Goal: Task Accomplishment & Management: Book appointment/travel/reservation

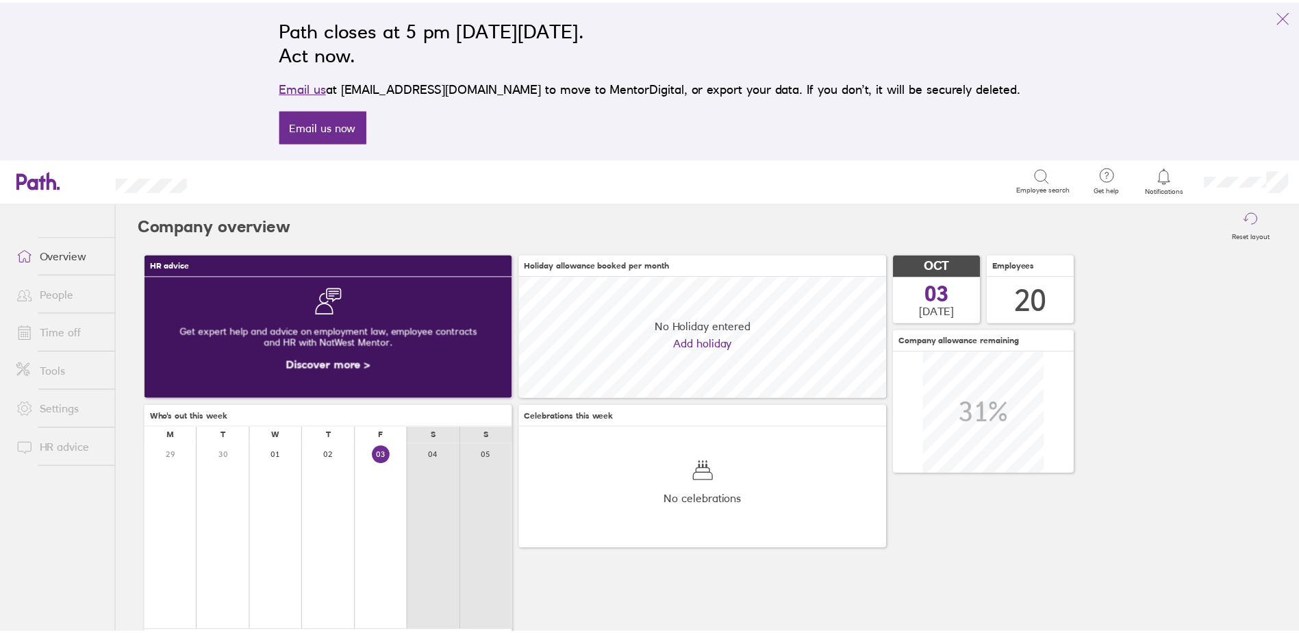
scroll to position [122, 371]
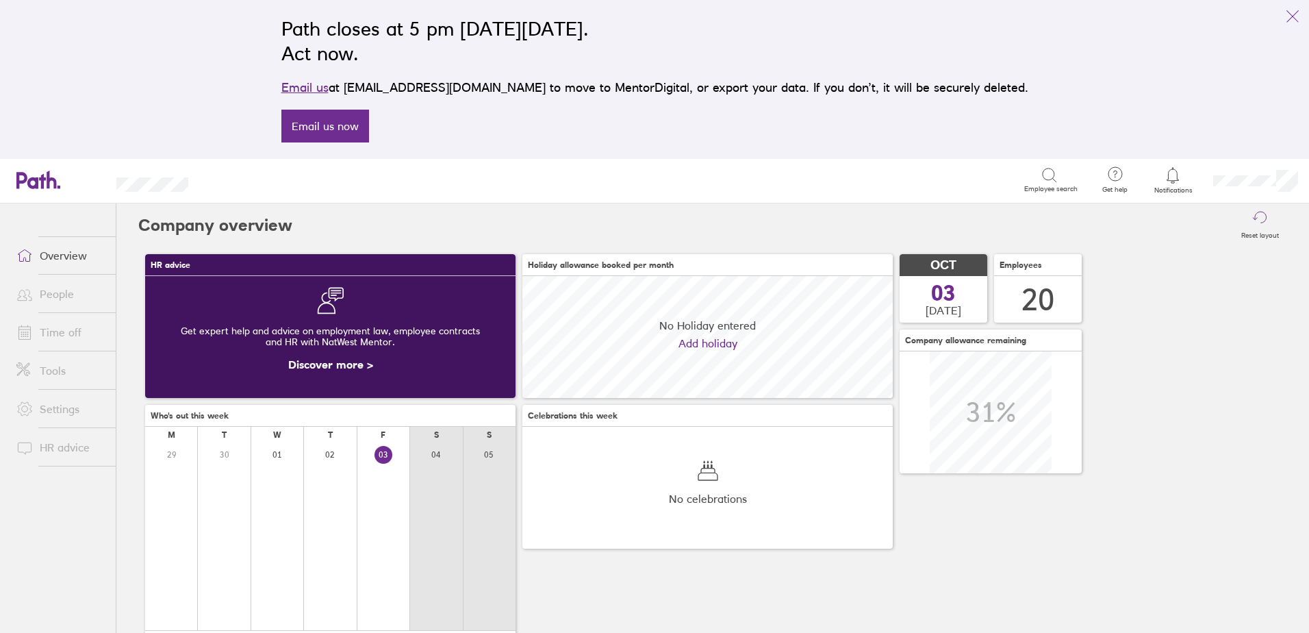
click at [67, 327] on link "Time off" at bounding box center [60, 331] width 110 height 27
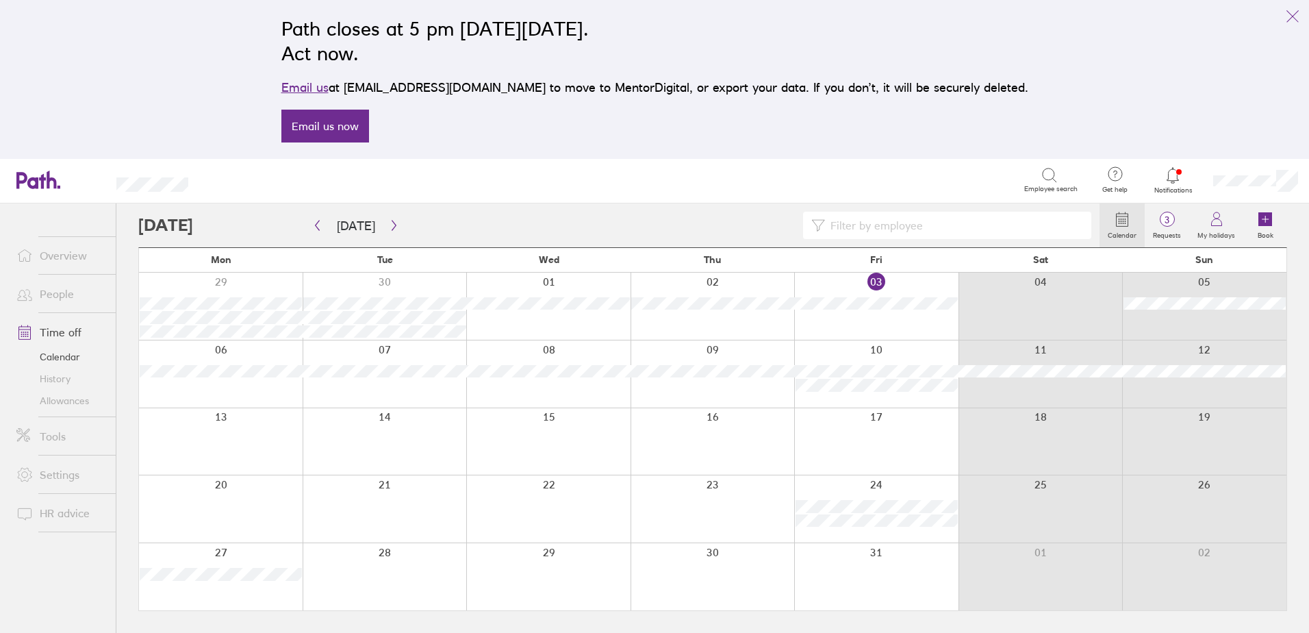
drag, startPoint x: 905, startPoint y: 321, endPoint x: 855, endPoint y: 326, distance: 50.2
click at [855, 326] on div at bounding box center [876, 306] width 164 height 67
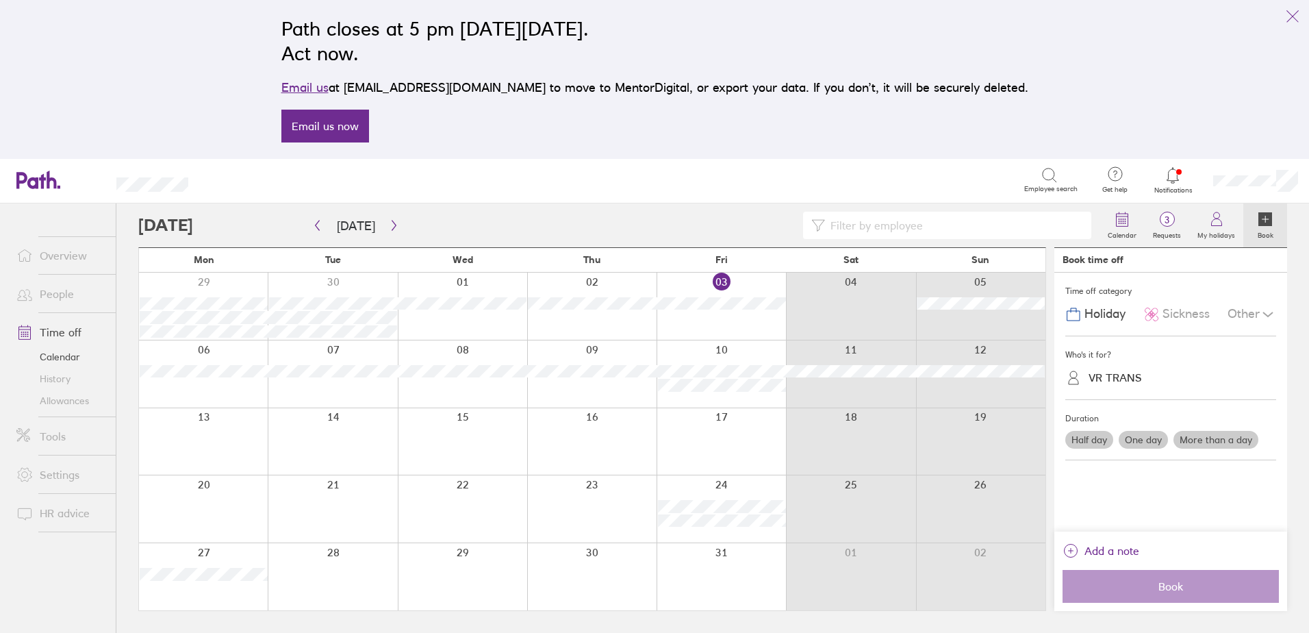
click at [1191, 318] on span "Sickness" at bounding box center [1186, 314] width 47 height 14
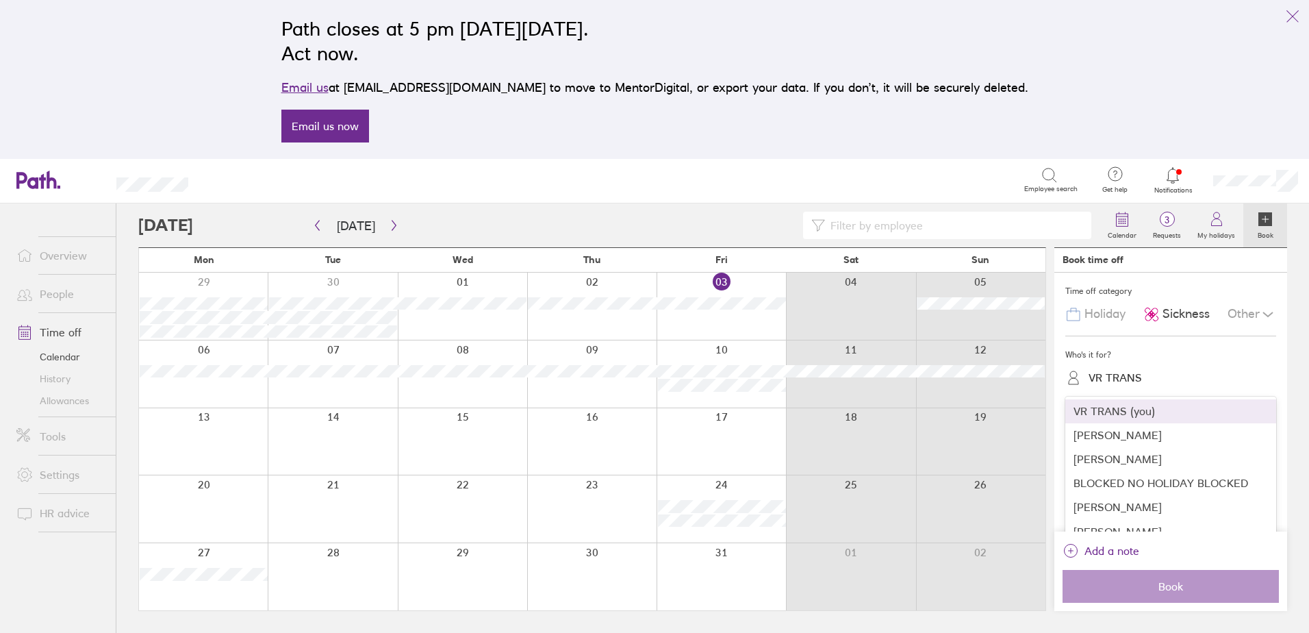
click at [1130, 379] on div "VR TRANS" at bounding box center [1115, 377] width 53 height 13
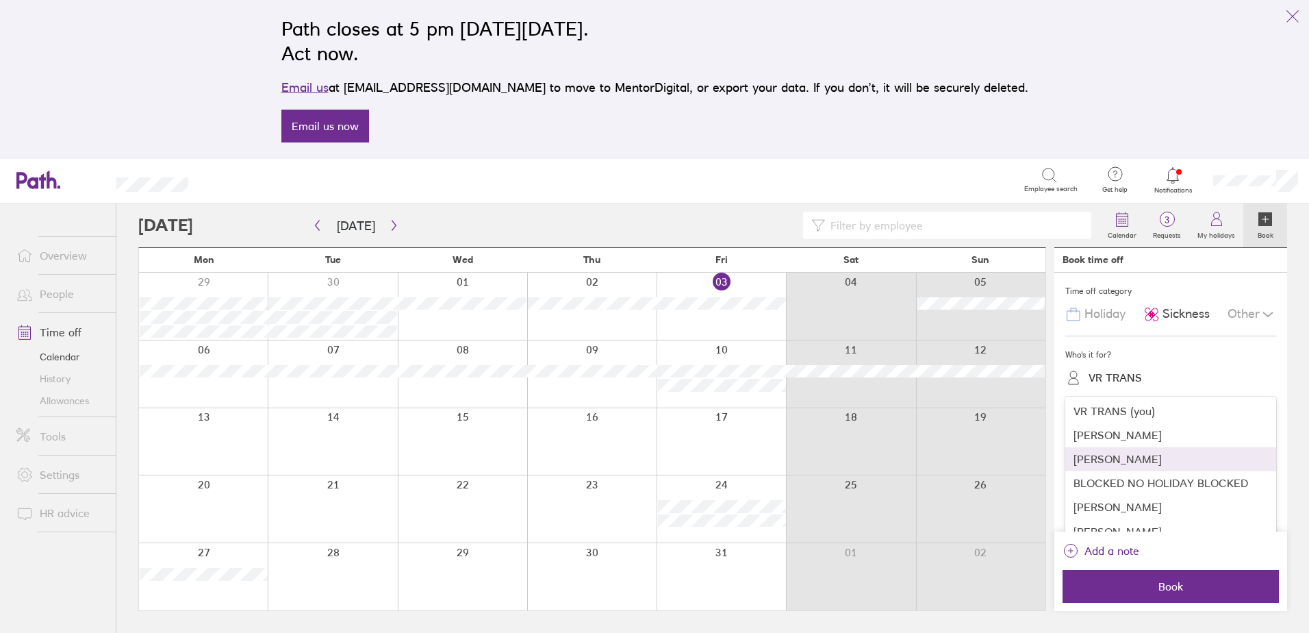
click at [1125, 460] on div "[PERSON_NAME]" at bounding box center [1171, 459] width 211 height 24
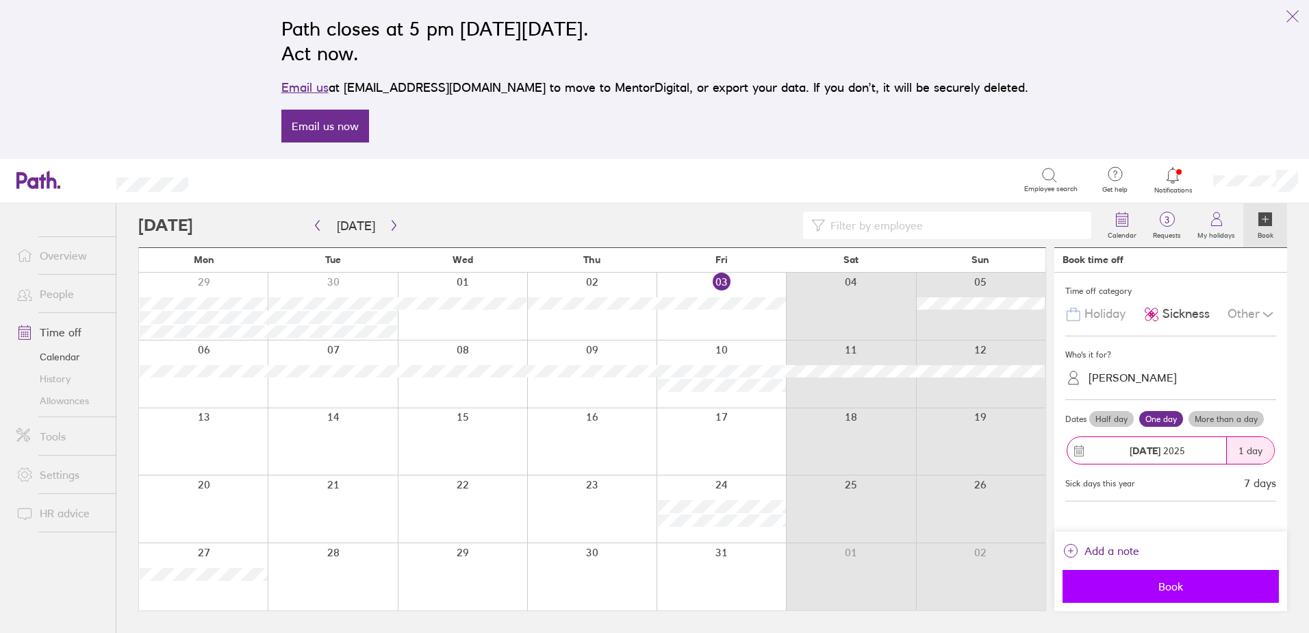
click at [1155, 588] on span "Book" at bounding box center [1171, 586] width 197 height 12
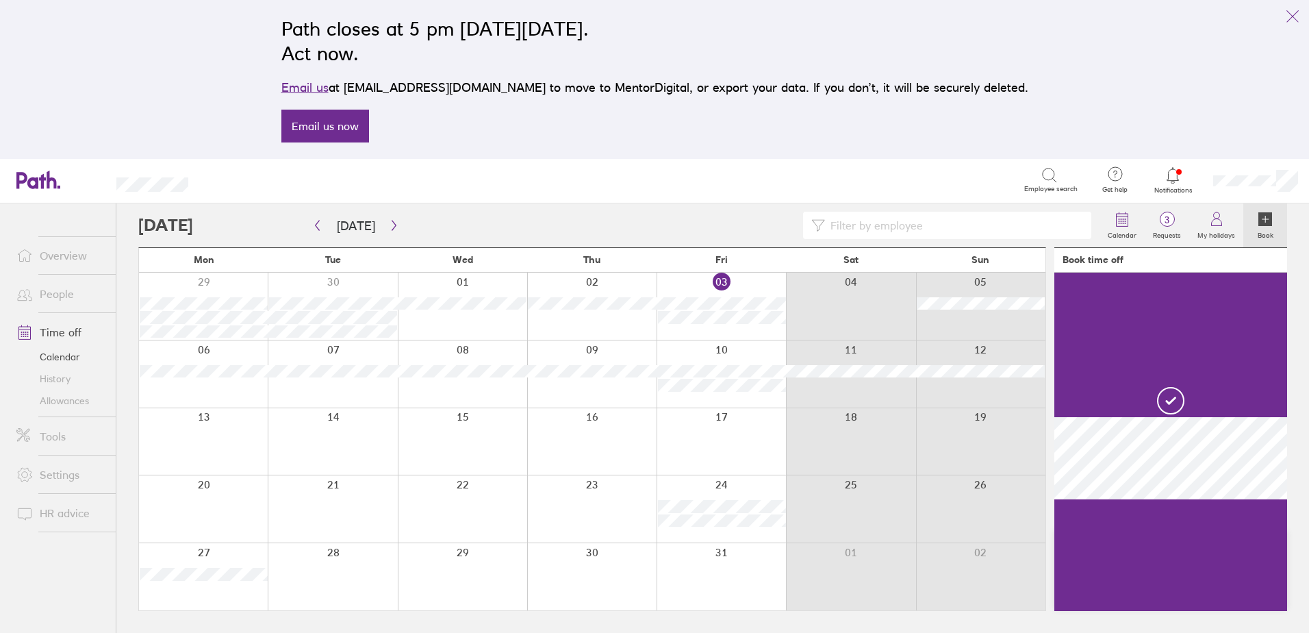
click at [205, 387] on div at bounding box center [203, 373] width 129 height 67
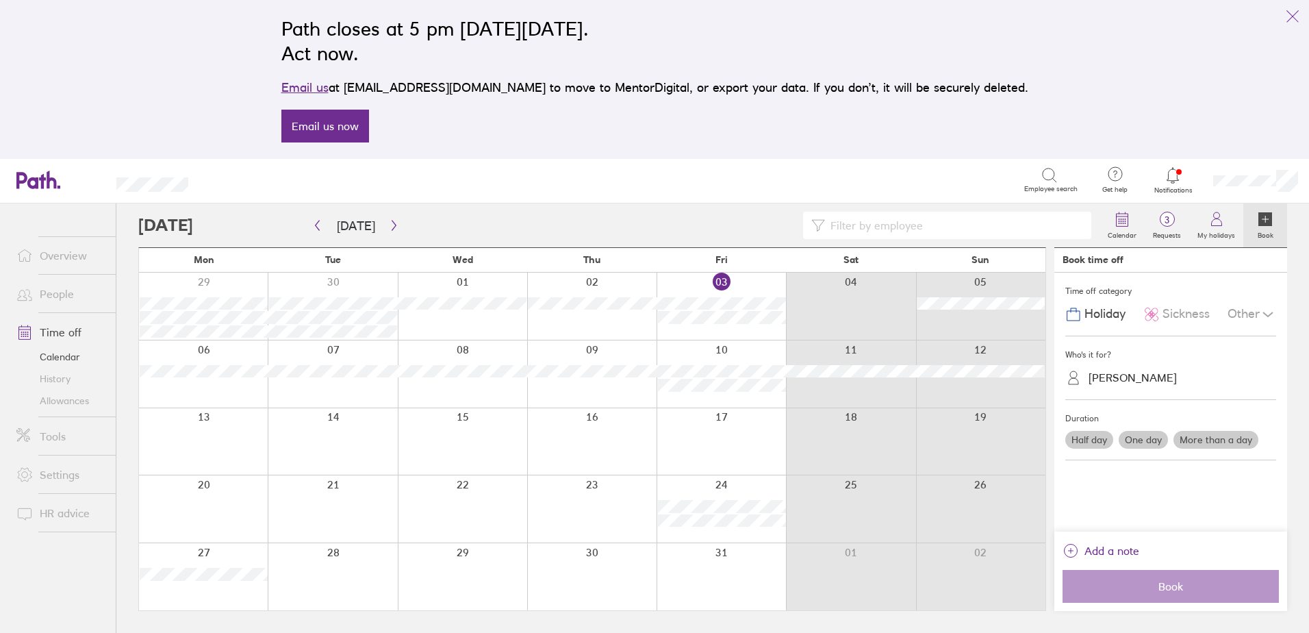
click at [205, 387] on div at bounding box center [203, 373] width 129 height 67
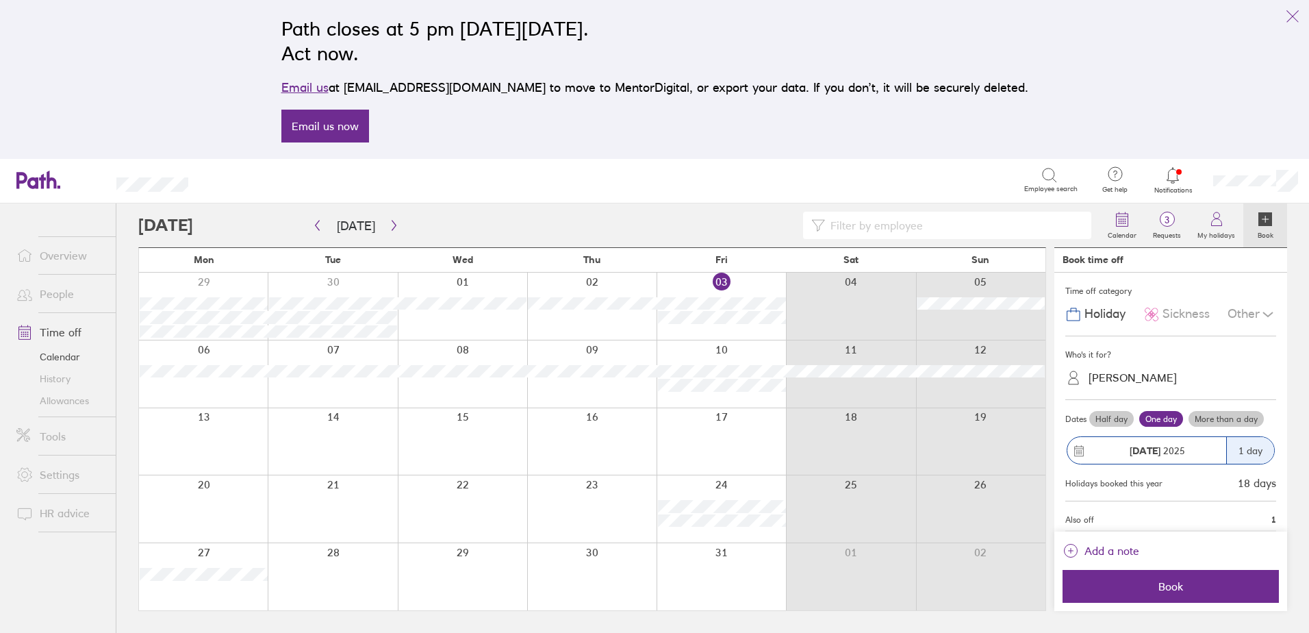
click at [1181, 314] on span "Sickness" at bounding box center [1186, 314] width 47 height 14
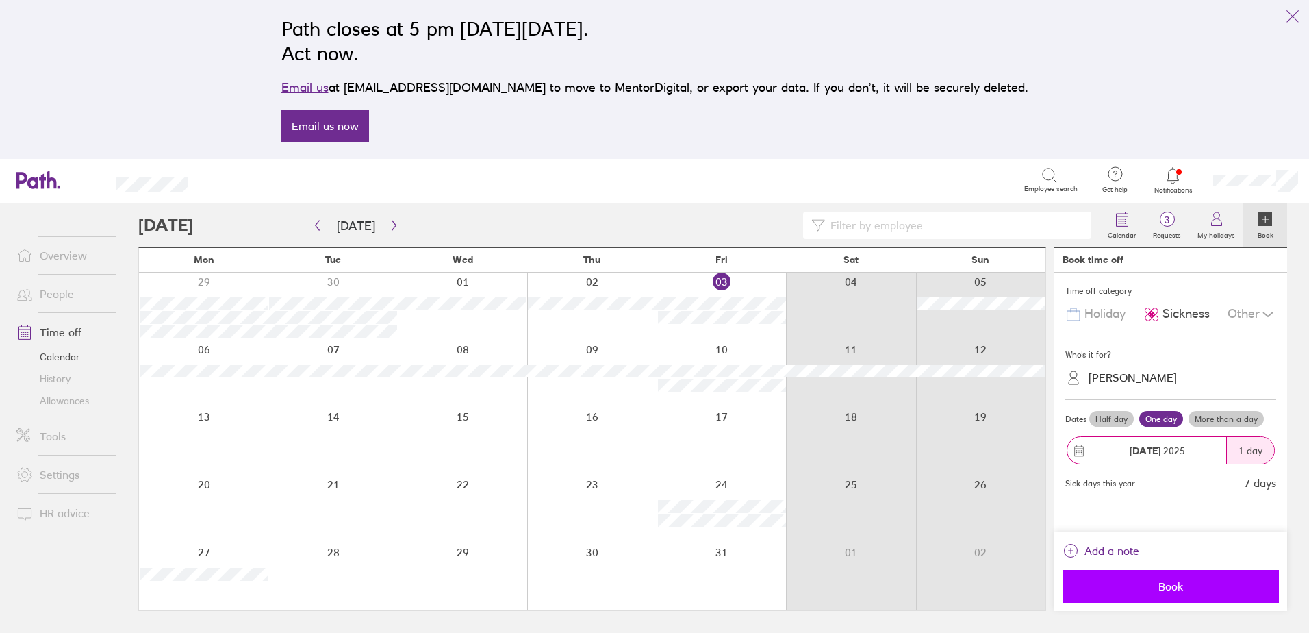
click at [1139, 588] on span "Book" at bounding box center [1171, 586] width 197 height 12
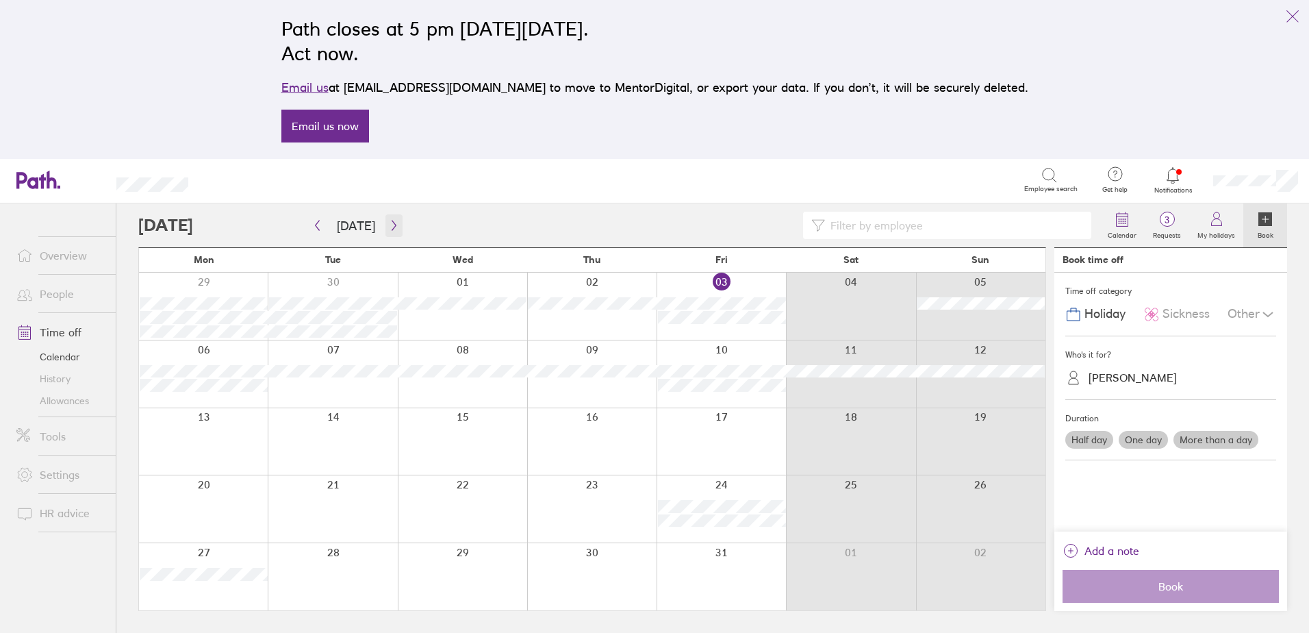
click at [397, 227] on button "button" at bounding box center [394, 225] width 17 height 23
click at [392, 220] on icon "button" at bounding box center [394, 225] width 10 height 11
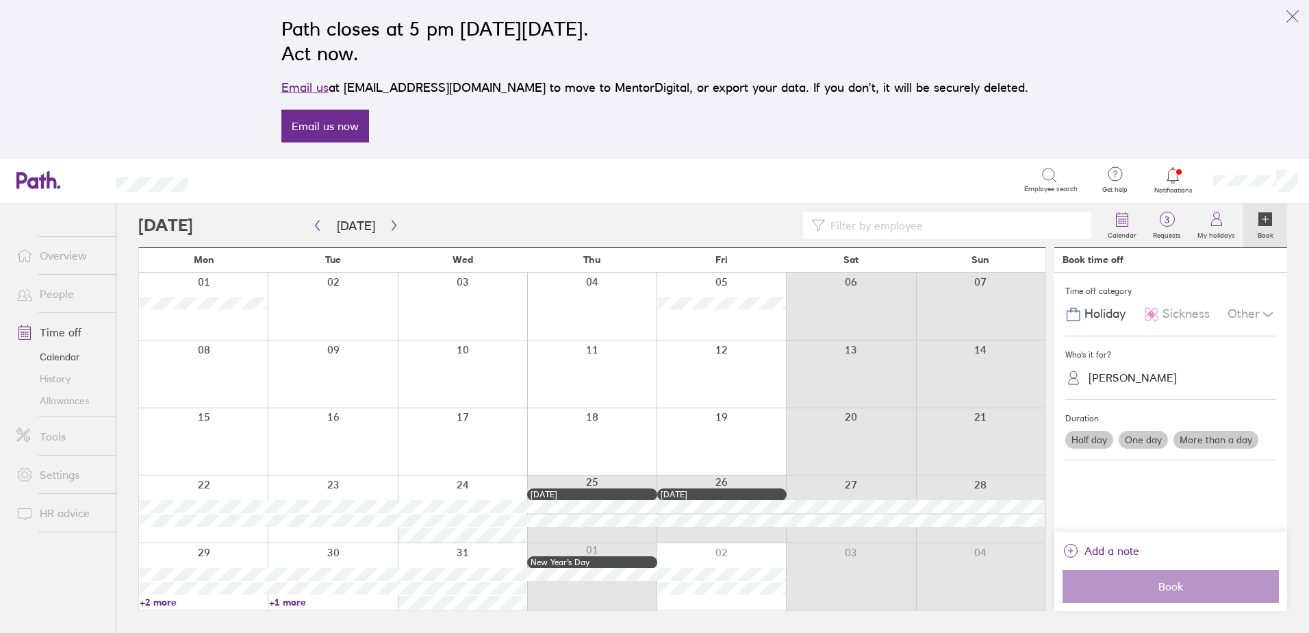
click at [276, 603] on link "+1 more" at bounding box center [333, 602] width 128 height 12
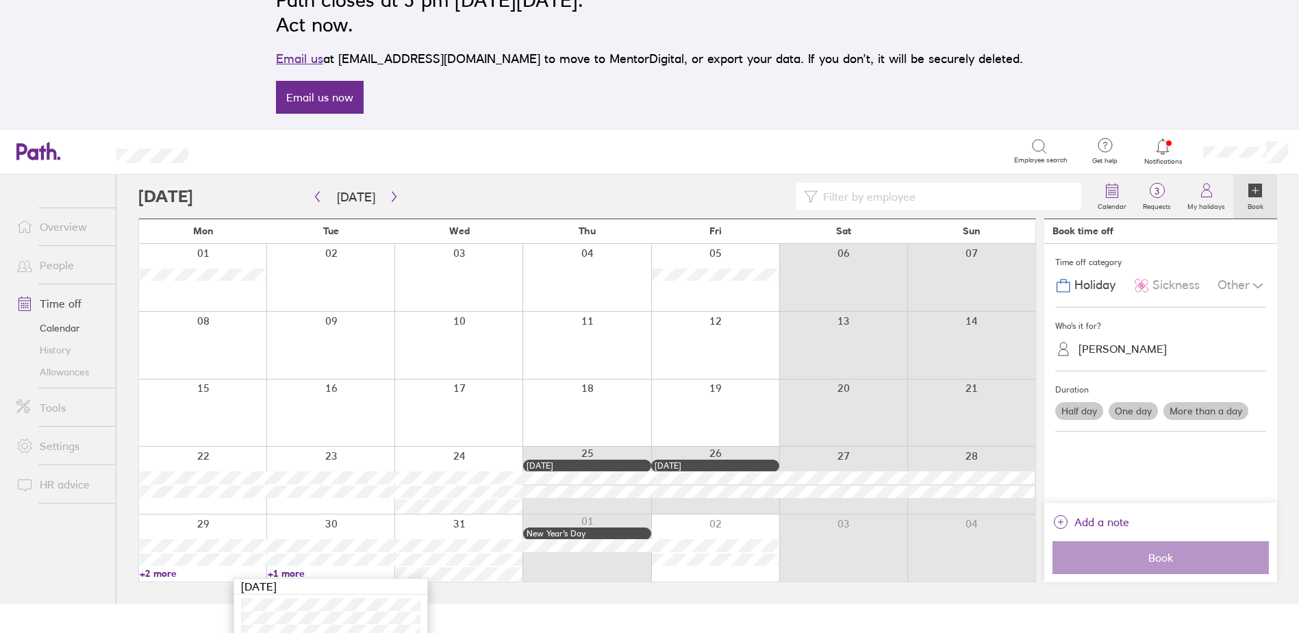
scroll to position [42, 0]
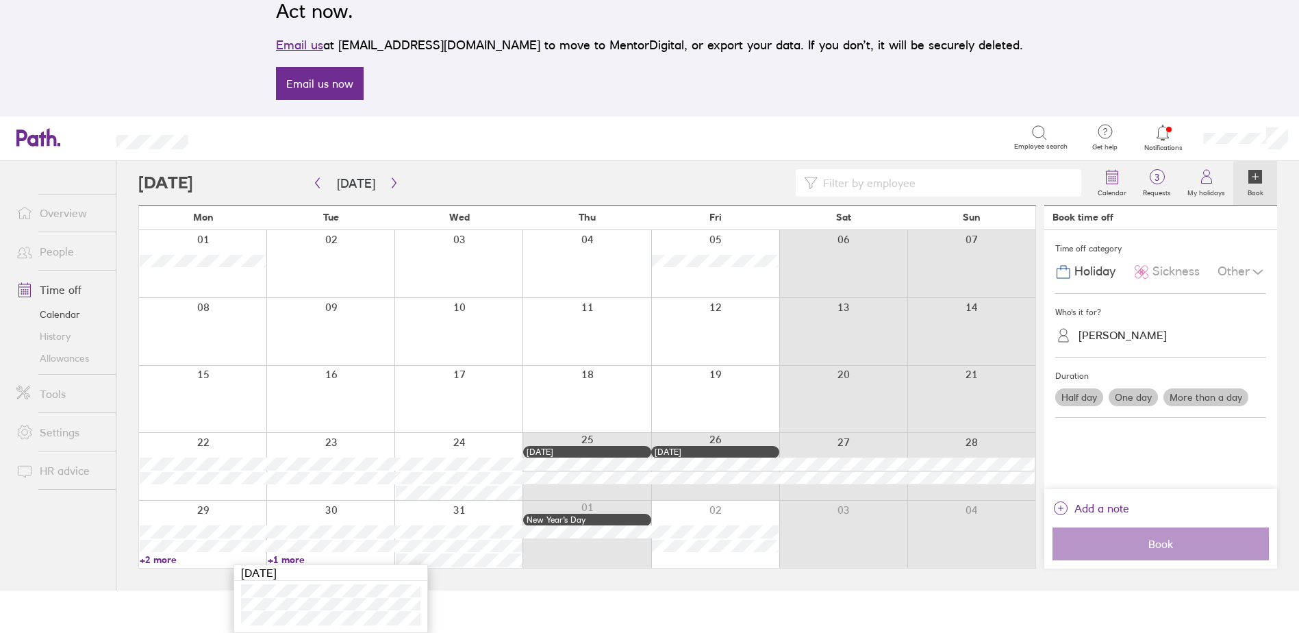
click at [164, 559] on link "+2 more" at bounding box center [203, 559] width 127 height 12
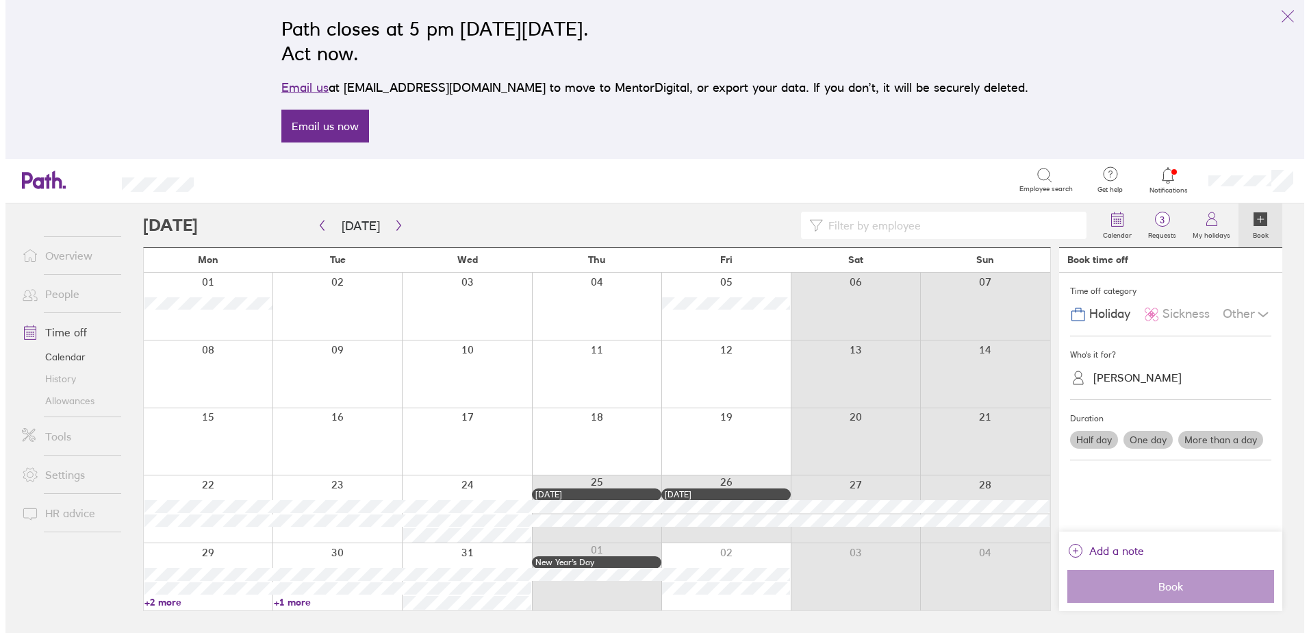
scroll to position [0, 0]
click at [464, 397] on div at bounding box center [462, 373] width 129 height 67
click at [466, 392] on div at bounding box center [462, 373] width 129 height 67
